Goal: Book appointment/travel/reservation

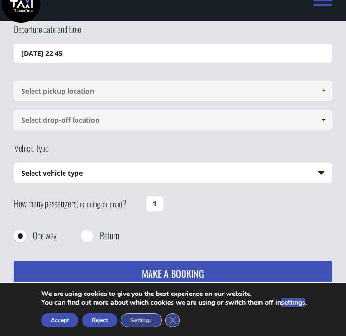
click at [128, 51] on input "[DATE] 22:45" at bounding box center [173, 53] width 318 height 19
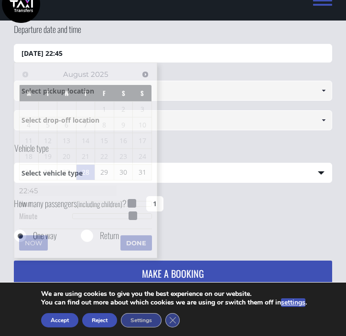
scroll to position [61, 0]
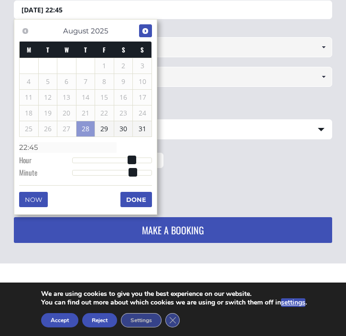
click at [145, 31] on span "Next" at bounding box center [145, 31] width 8 height 8
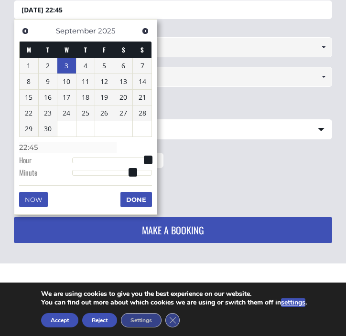
click at [61, 64] on link "3" at bounding box center [66, 65] width 19 height 15
type input "[DATE] 00:00"
click at [206, 153] on div "How many passengers (including children) ? 1" at bounding box center [173, 167] width 318 height 37
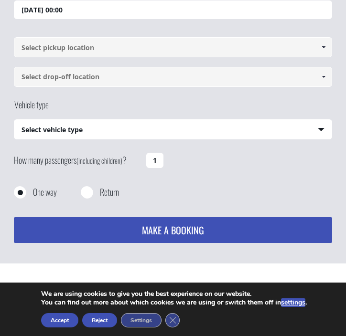
click at [148, 49] on input at bounding box center [173, 47] width 318 height 20
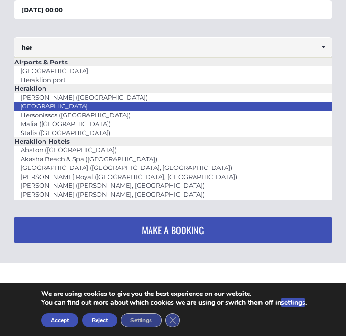
drag, startPoint x: 132, startPoint y: 80, endPoint x: 116, endPoint y: 103, distance: 28.5
click at [116, 103] on ul "Airports & [GEOGRAPHIC_DATA] [GEOGRAPHIC_DATA] [GEOGRAPHIC_DATA] [GEOGRAPHIC_DA…" at bounding box center [173, 128] width 318 height 143
click at [116, 103] on li "[GEOGRAPHIC_DATA]" at bounding box center [172, 106] width 317 height 9
type input "[GEOGRAPHIC_DATA]"
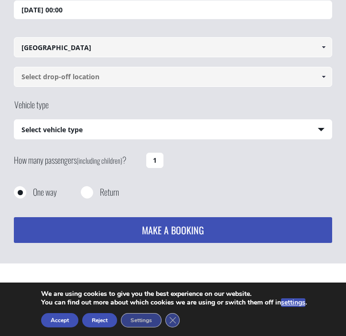
click at [118, 78] on input at bounding box center [173, 77] width 318 height 20
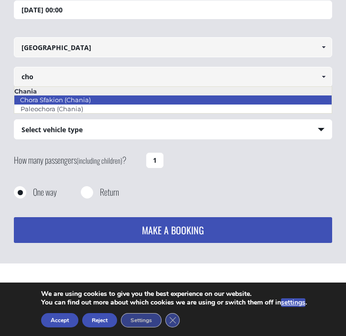
click at [100, 99] on li "Chora Sfakion (Chania)" at bounding box center [172, 99] width 317 height 9
type input "Chora Sfakion (Chania)"
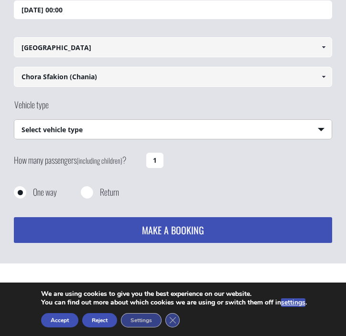
select select "540"
click at [116, 225] on button "MAKE A BOOKING" at bounding box center [173, 230] width 318 height 26
